Goal: Task Accomplishment & Management: Manage account settings

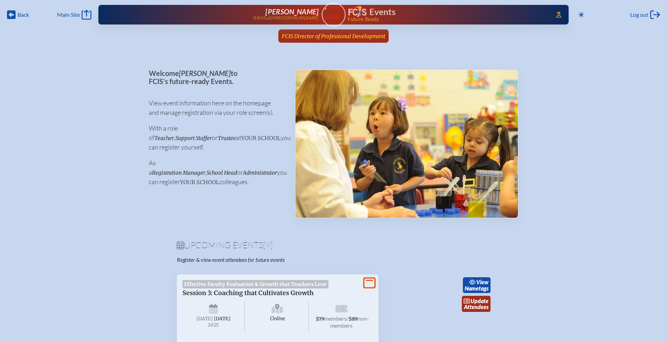
click at [324, 36] on span "FCIS Director of Professional Development" at bounding box center [333, 36] width 103 height 7
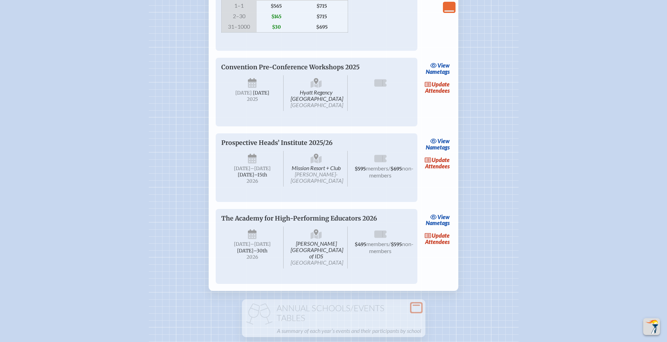
scroll to position [779, 0]
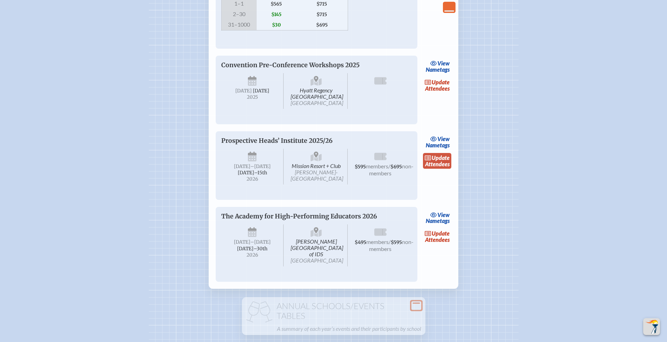
click at [434, 169] on link "update Attendees" at bounding box center [437, 161] width 29 height 16
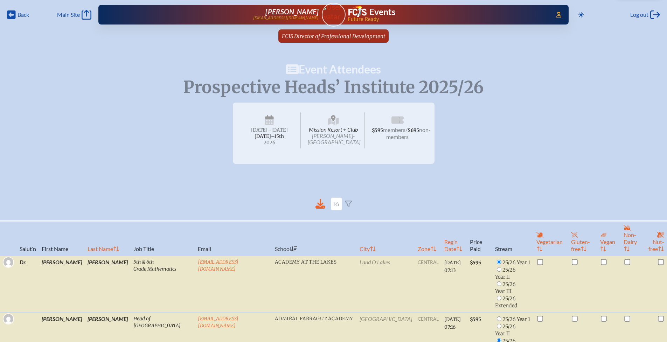
click at [85, 240] on th "Last Name" at bounding box center [108, 238] width 46 height 35
radio input "false"
radio input "true"
checkbox input "true"
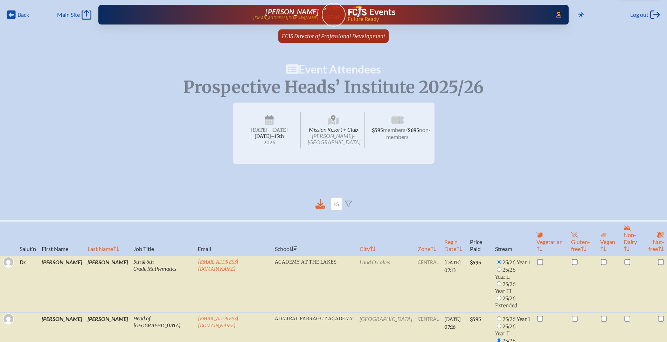
radio input "false"
radio input "true"
radio input "false"
radio input "true"
checkbox input "false"
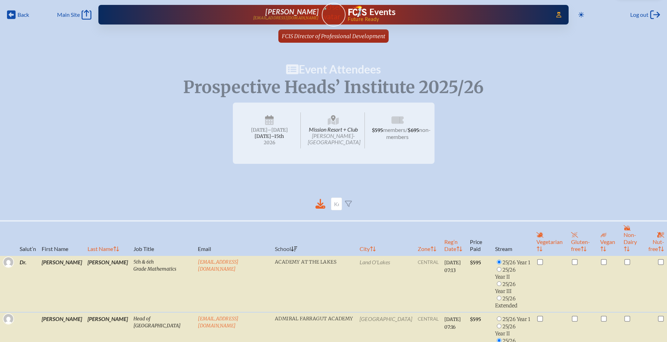
radio input "false"
checkbox input "true"
radio input "false"
checkbox input "false"
checkbox input "true"
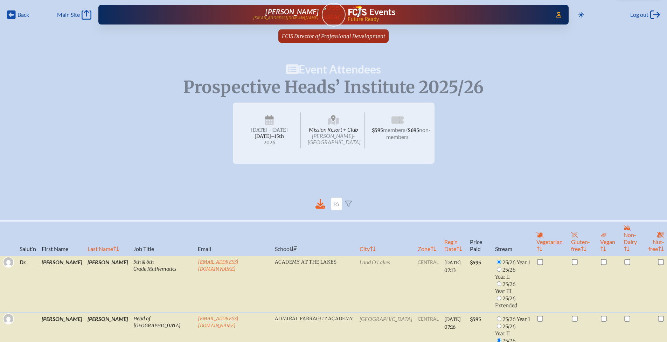
radio input "true"
checkbox input "true"
radio input "false"
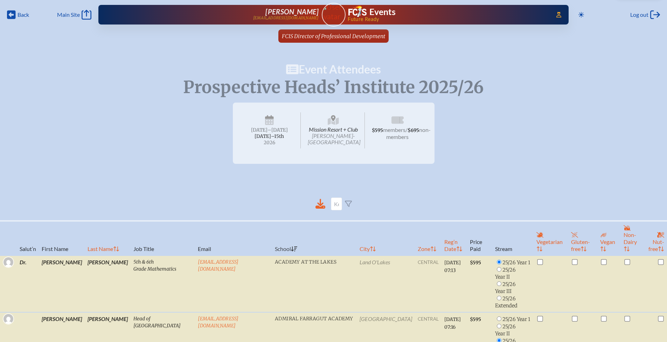
checkbox input "true"
radio input "true"
checkbox input "false"
radio input "true"
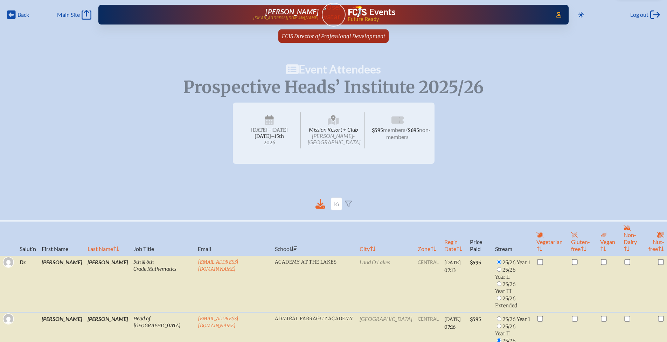
radio input "true"
checkbox input "false"
radio input "false"
radio input "true"
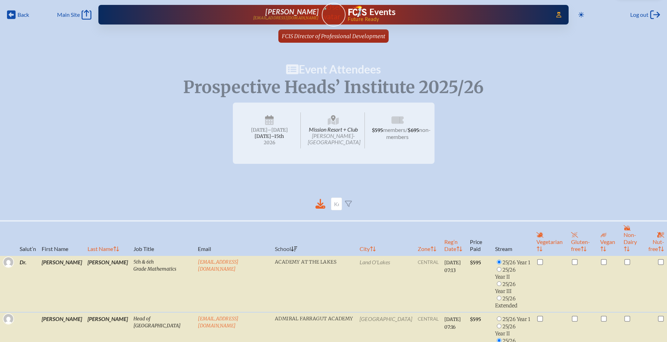
radio input "true"
checkbox input "false"
radio input "true"
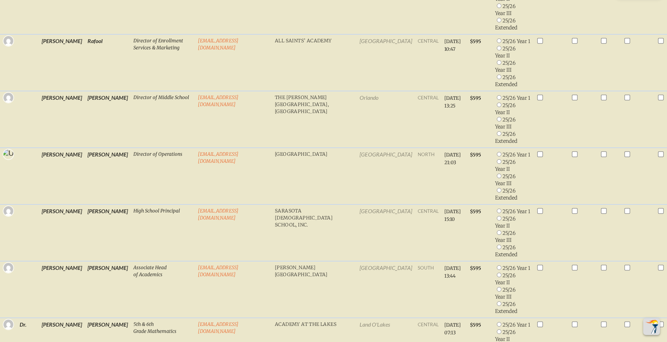
scroll to position [1709, 0]
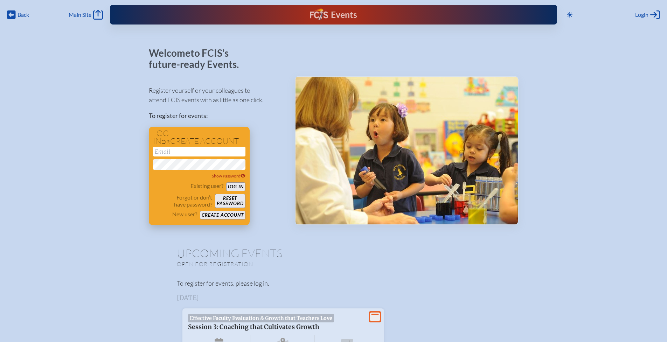
type input "[EMAIL_ADDRESS][DOMAIN_NAME]"
click at [233, 186] on button "Log in" at bounding box center [235, 186] width 19 height 9
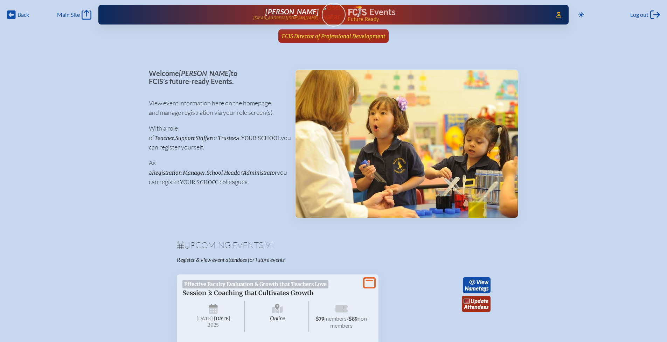
click at [315, 37] on span "FCIS Director of Professional Development" at bounding box center [333, 36] width 103 height 7
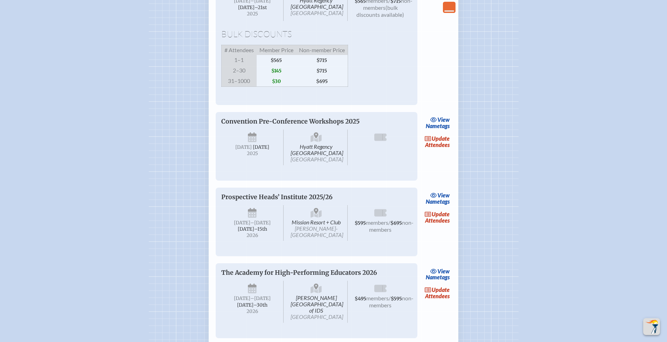
scroll to position [723, 0]
click at [441, 225] on link "update Attendees" at bounding box center [437, 217] width 29 height 16
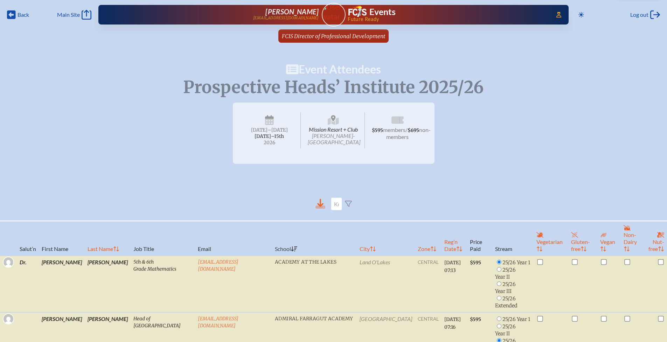
click at [321, 205] on icon at bounding box center [320, 203] width 6 height 8
